Goal: Use online tool/utility: Utilize a website feature to perform a specific function

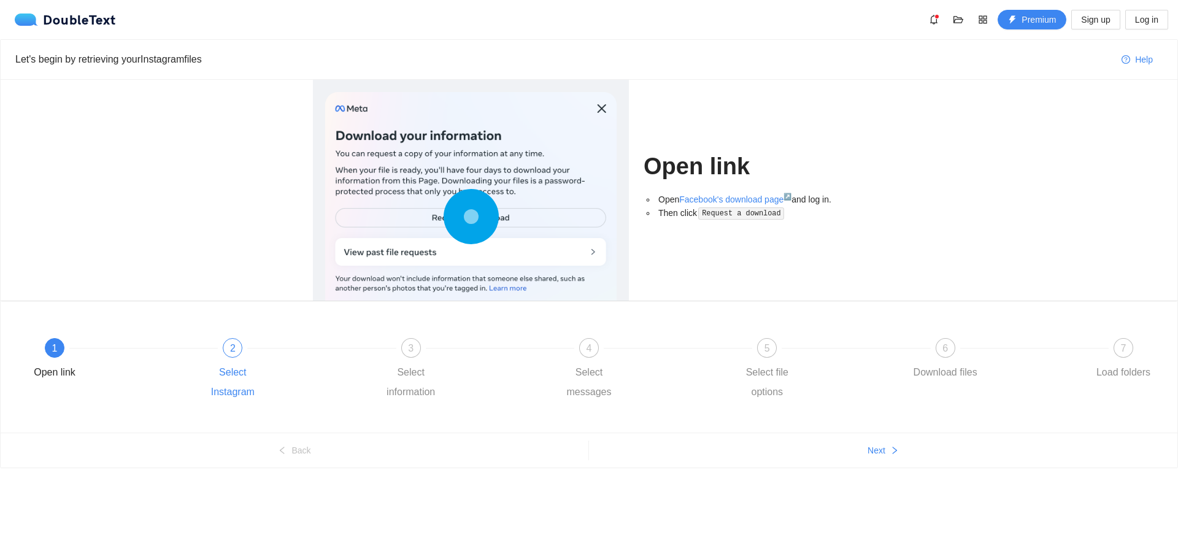
click at [231, 362] on div "2 Select Instagram" at bounding box center [286, 370] width 178 height 64
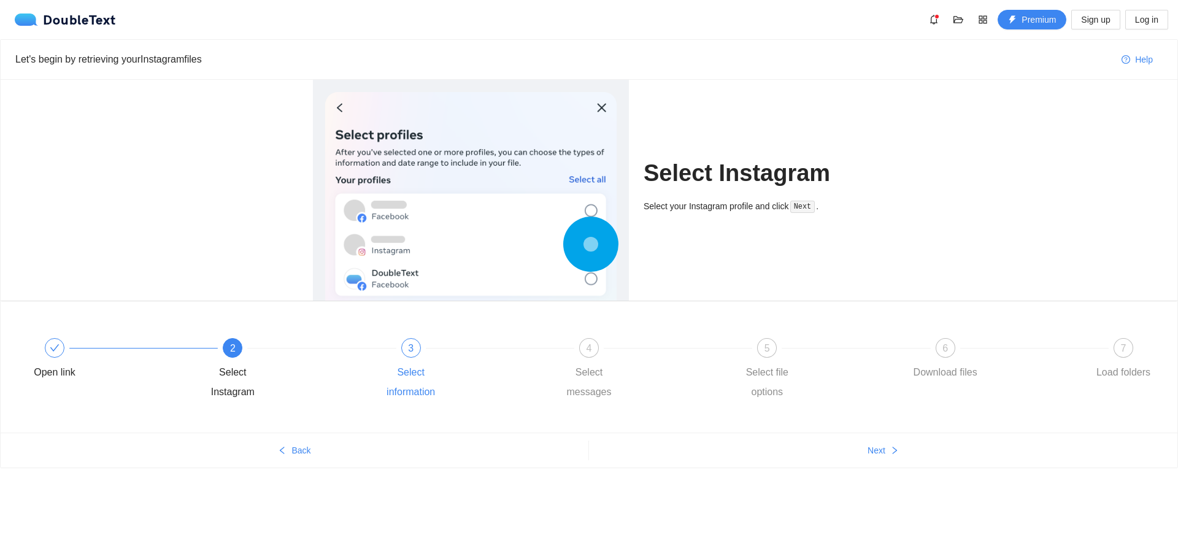
click at [420, 353] on div "3 Select information" at bounding box center [464, 370] width 178 height 64
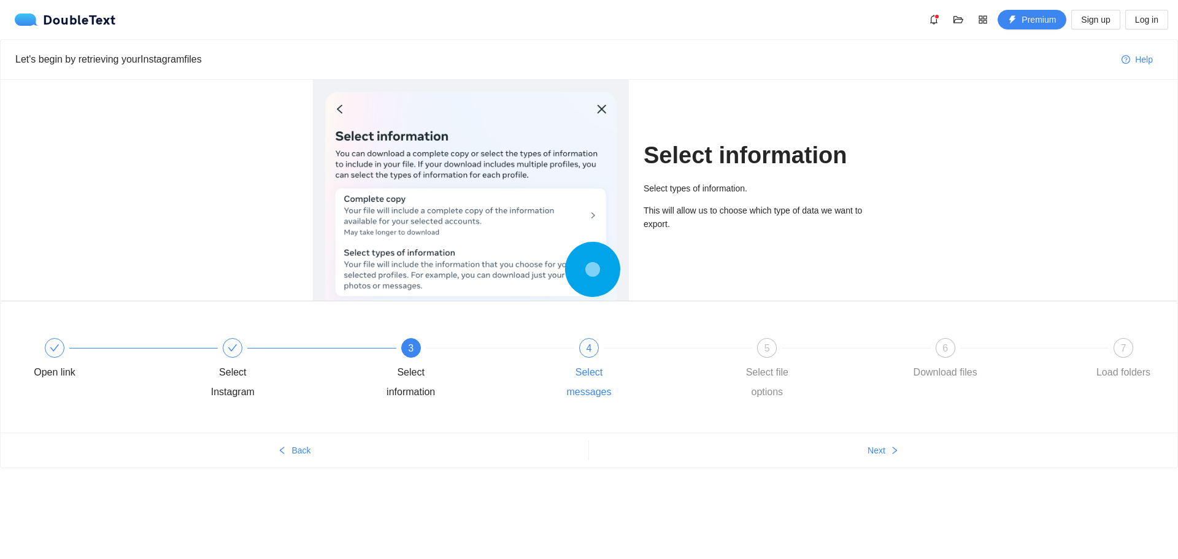
click at [557, 346] on div "4 Select messages" at bounding box center [642, 370] width 178 height 64
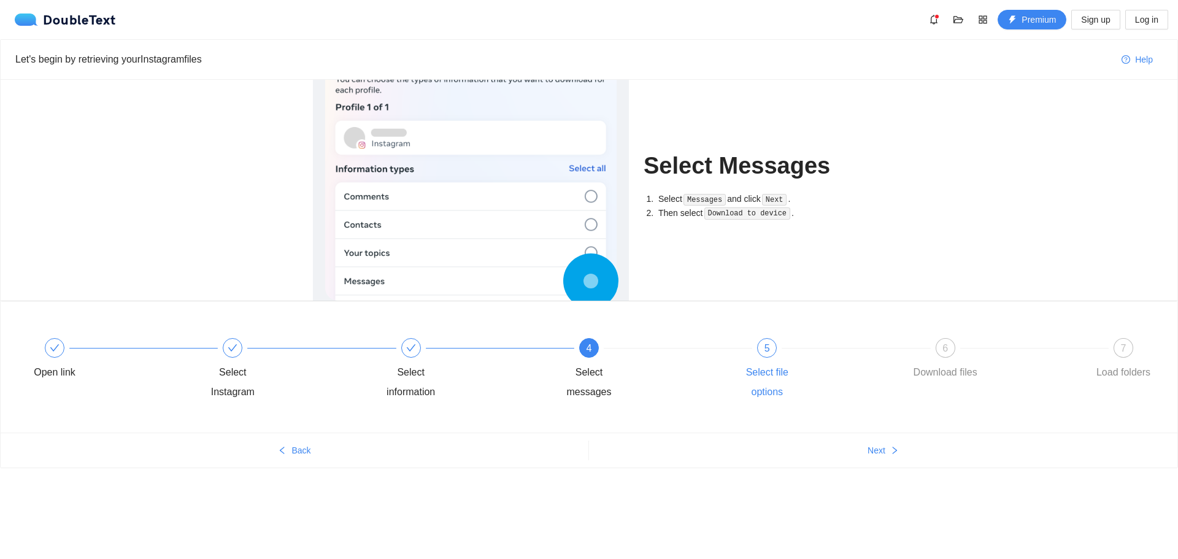
click at [758, 348] on div "5" at bounding box center [767, 348] width 20 height 20
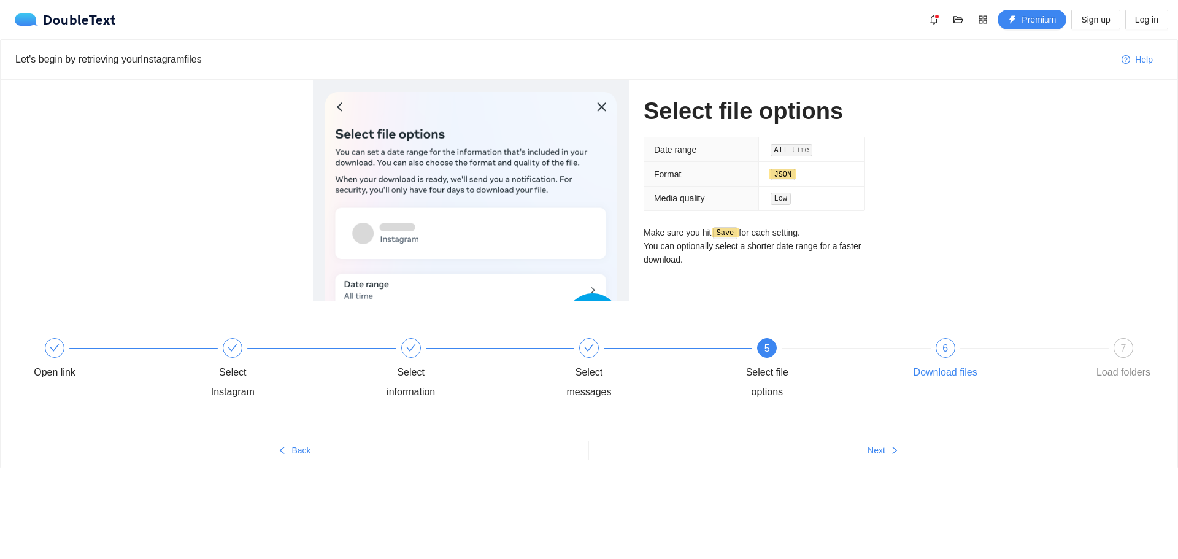
click at [950, 353] on div "6" at bounding box center [945, 348] width 20 height 20
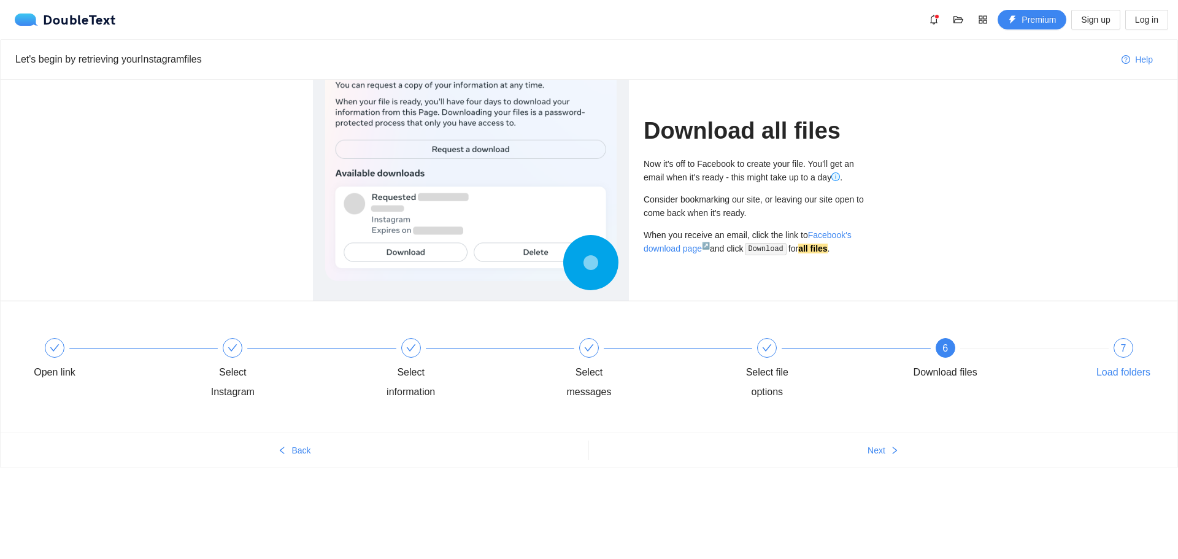
click at [1124, 353] on span "7" at bounding box center [1124, 348] width 6 height 10
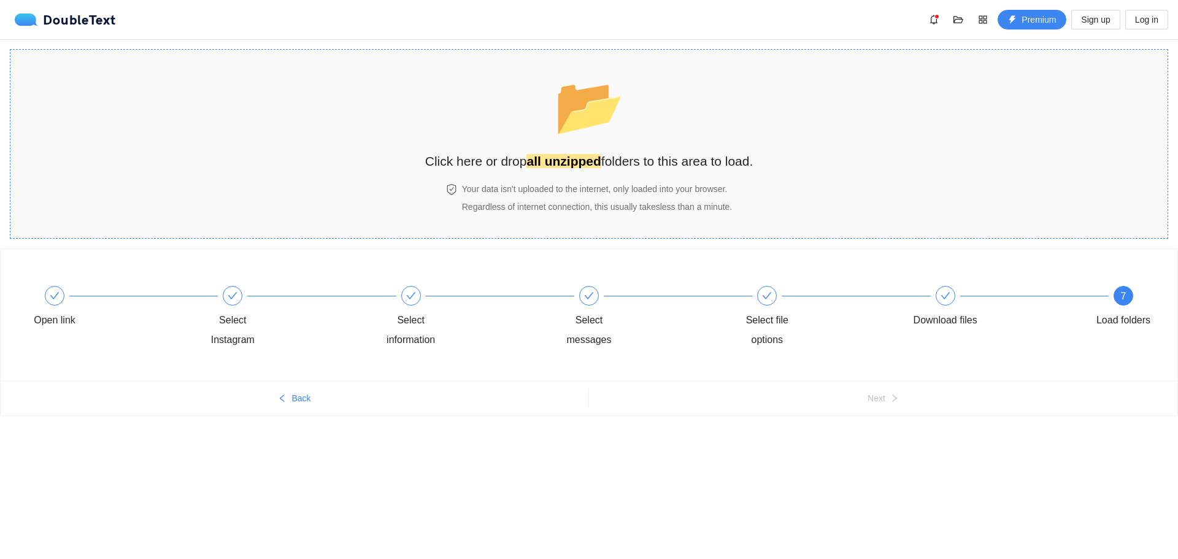
click at [593, 174] on div "📂 Click here or drop all unzipped folders to this area to load." at bounding box center [589, 119] width 328 height 115
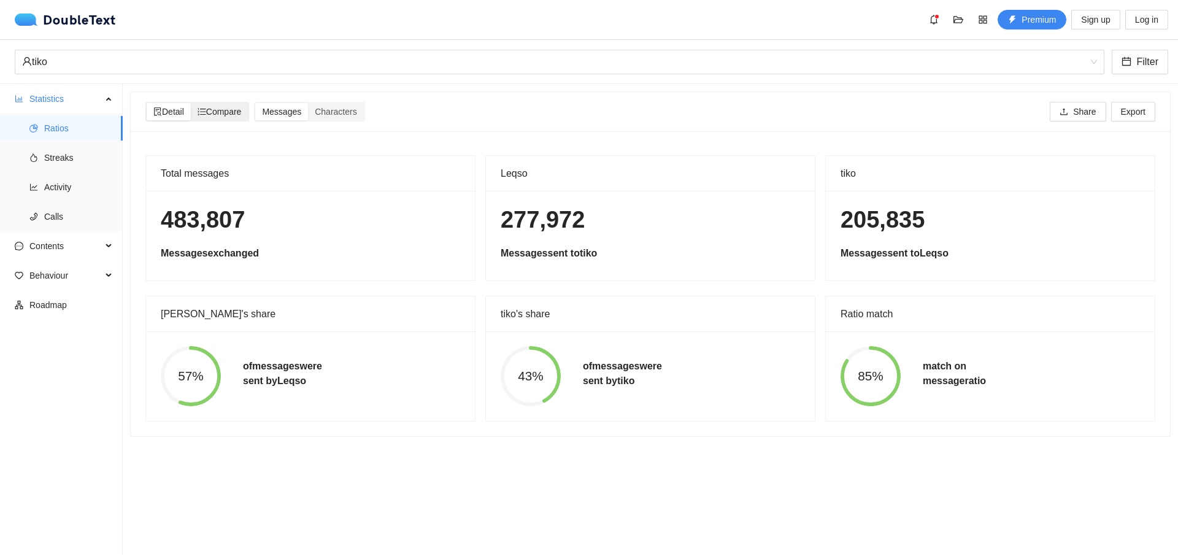
click at [223, 117] on span "Compare" at bounding box center [220, 112] width 44 height 10
click at [191, 103] on input "Compare" at bounding box center [191, 103] width 0 height 0
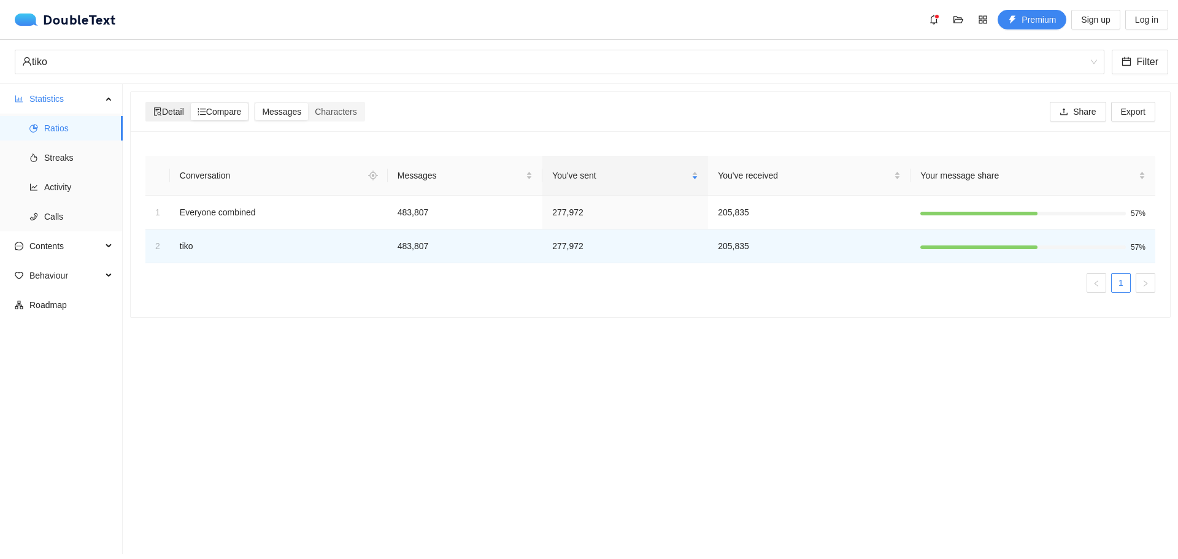
click at [170, 110] on span "Detail" at bounding box center [168, 112] width 31 height 10
click at [147, 103] on input "Detail" at bounding box center [147, 103] width 0 height 0
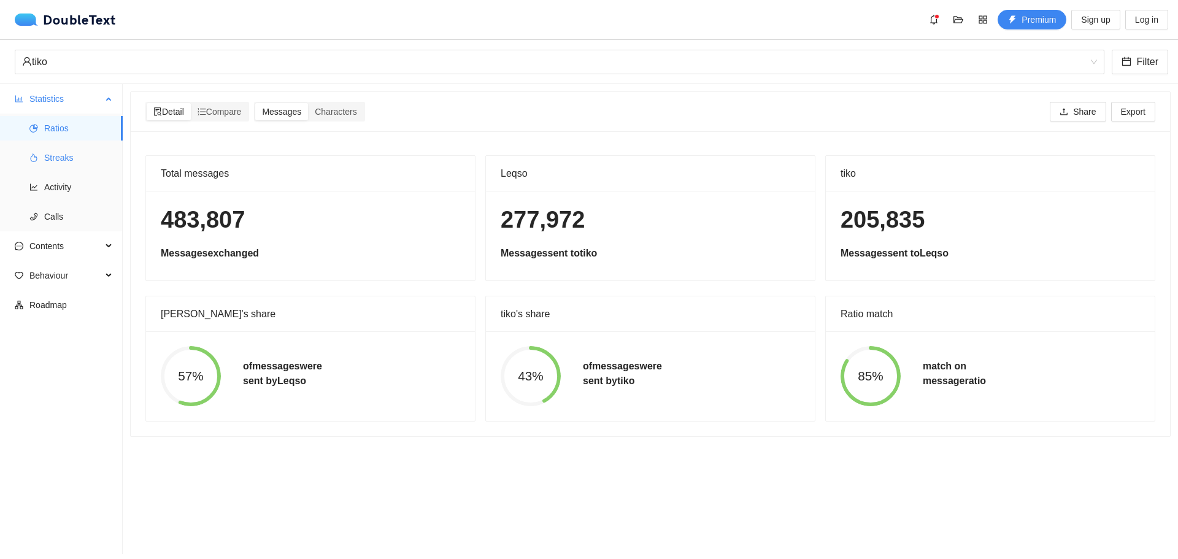
click at [62, 167] on span "Streaks" at bounding box center [78, 157] width 69 height 25
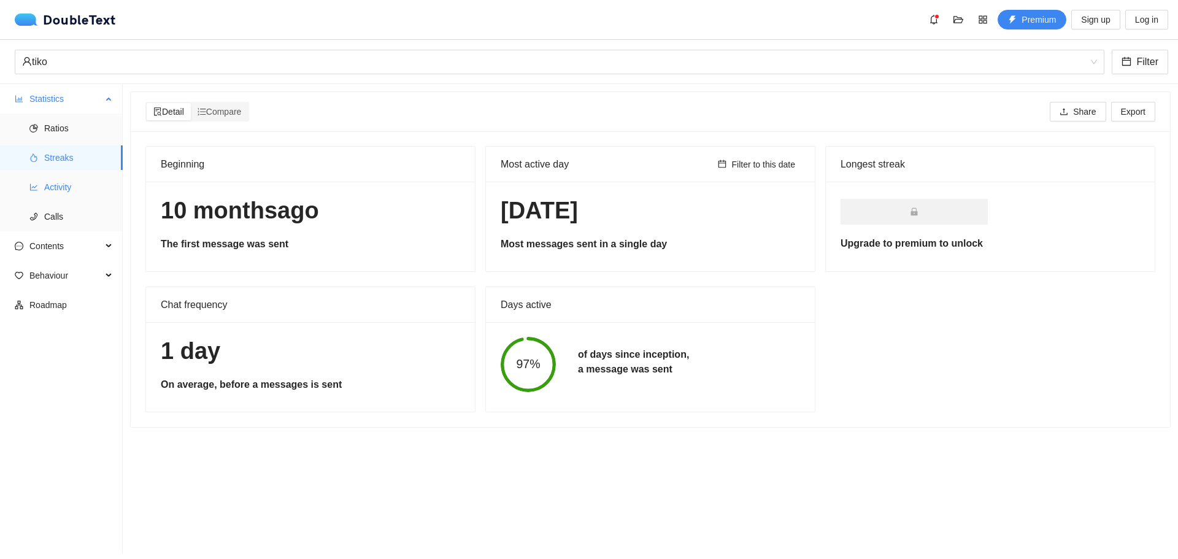
click at [66, 189] on span "Activity" at bounding box center [78, 187] width 69 height 25
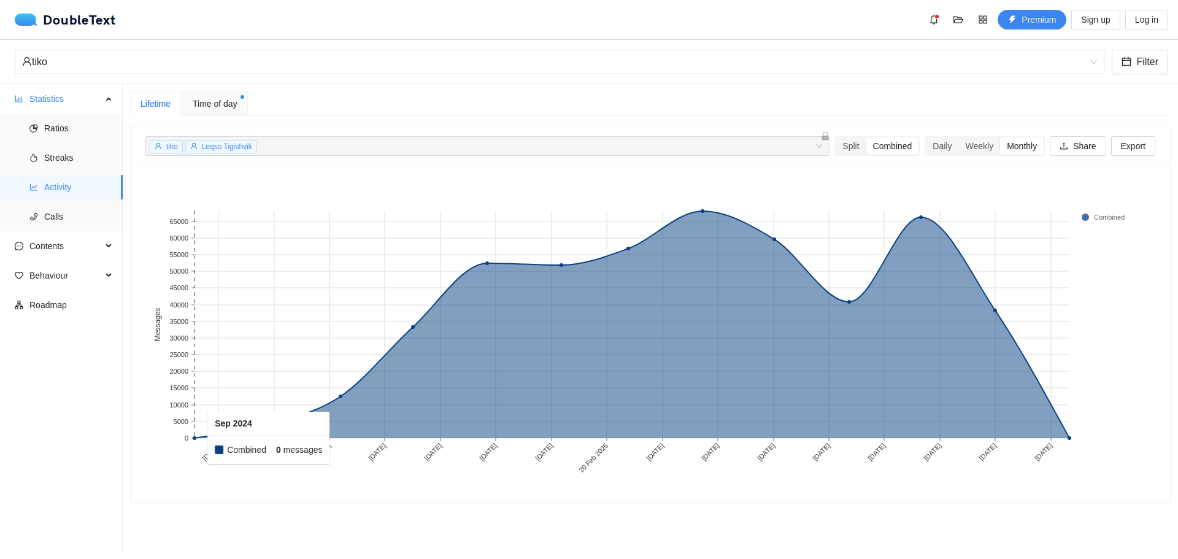
click at [199, 437] on rect at bounding box center [212, 324] width 36 height 227
click at [58, 242] on span "Contents" at bounding box center [65, 246] width 72 height 25
click at [77, 302] on span "Emojis" at bounding box center [78, 305] width 69 height 25
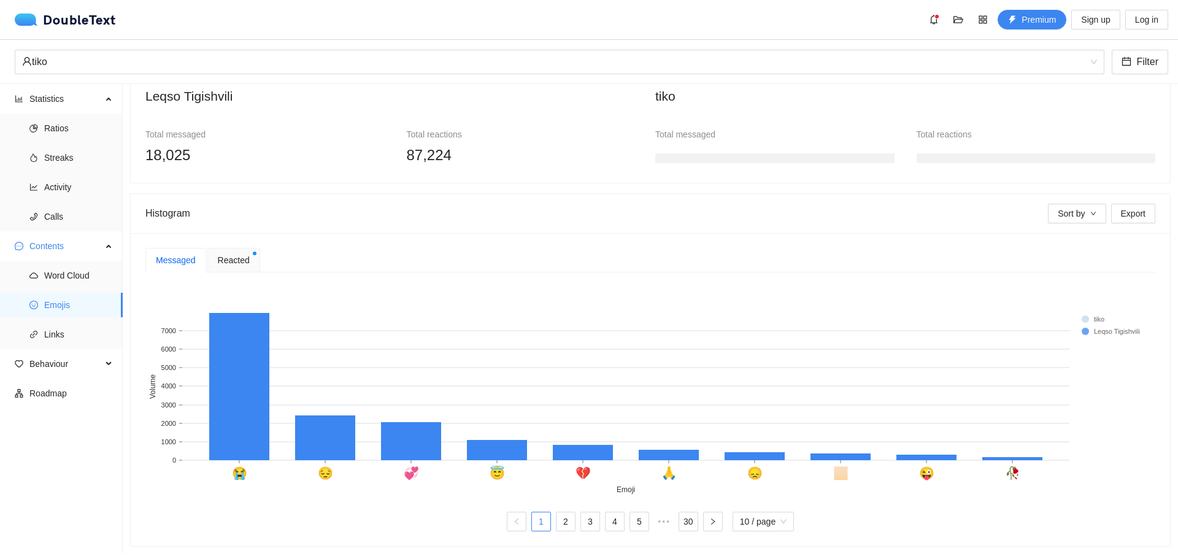
scroll to position [132, 0]
